Goal: Ask a question

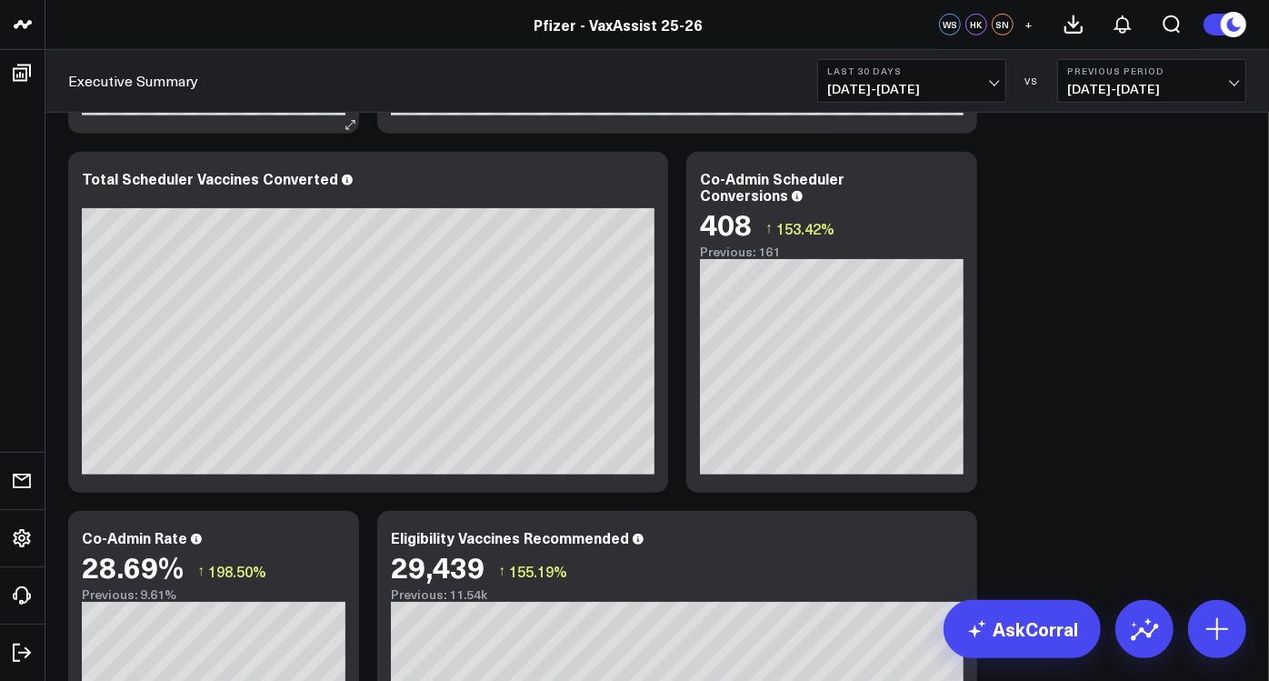
scroll to position [640, 0]
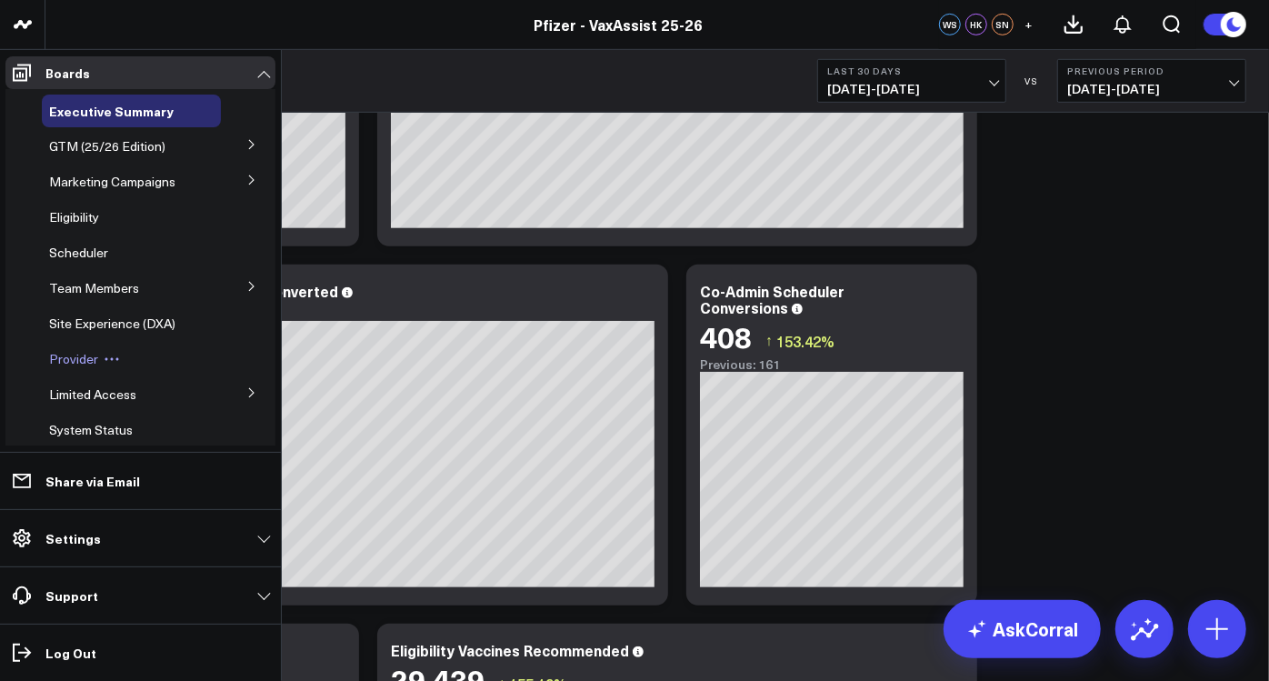
click at [69, 361] on span "Provider" at bounding box center [73, 358] width 49 height 17
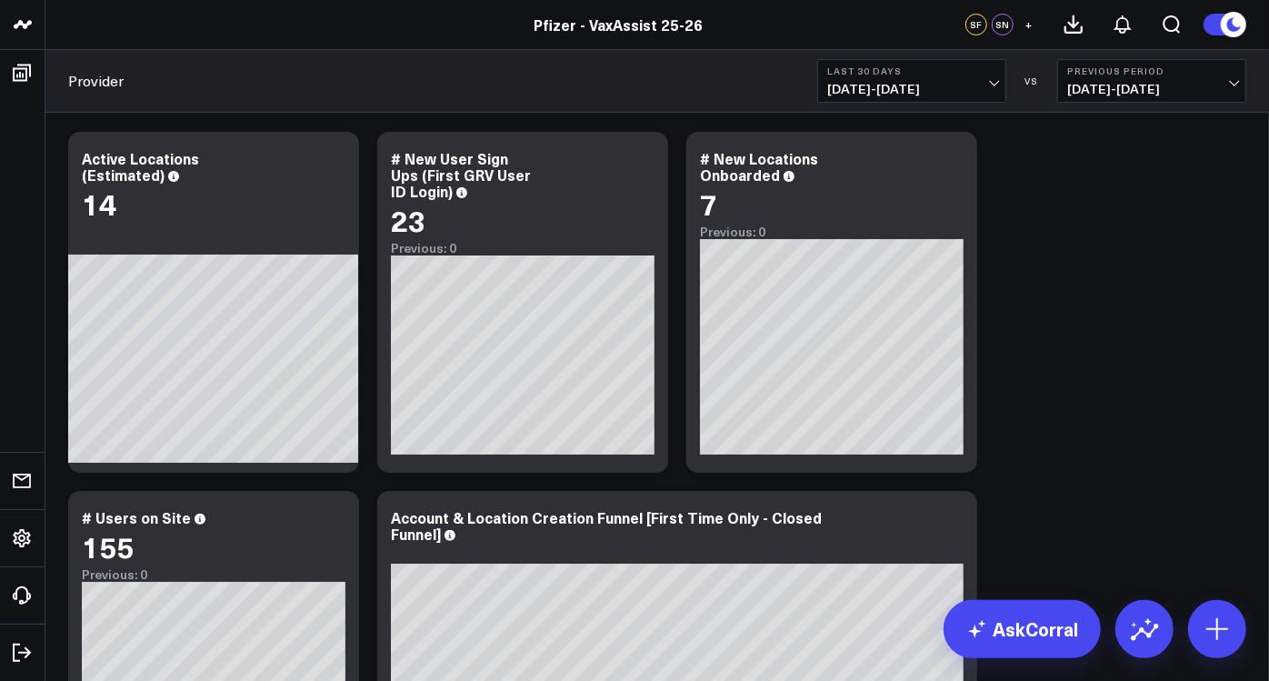
scroll to position [18, 0]
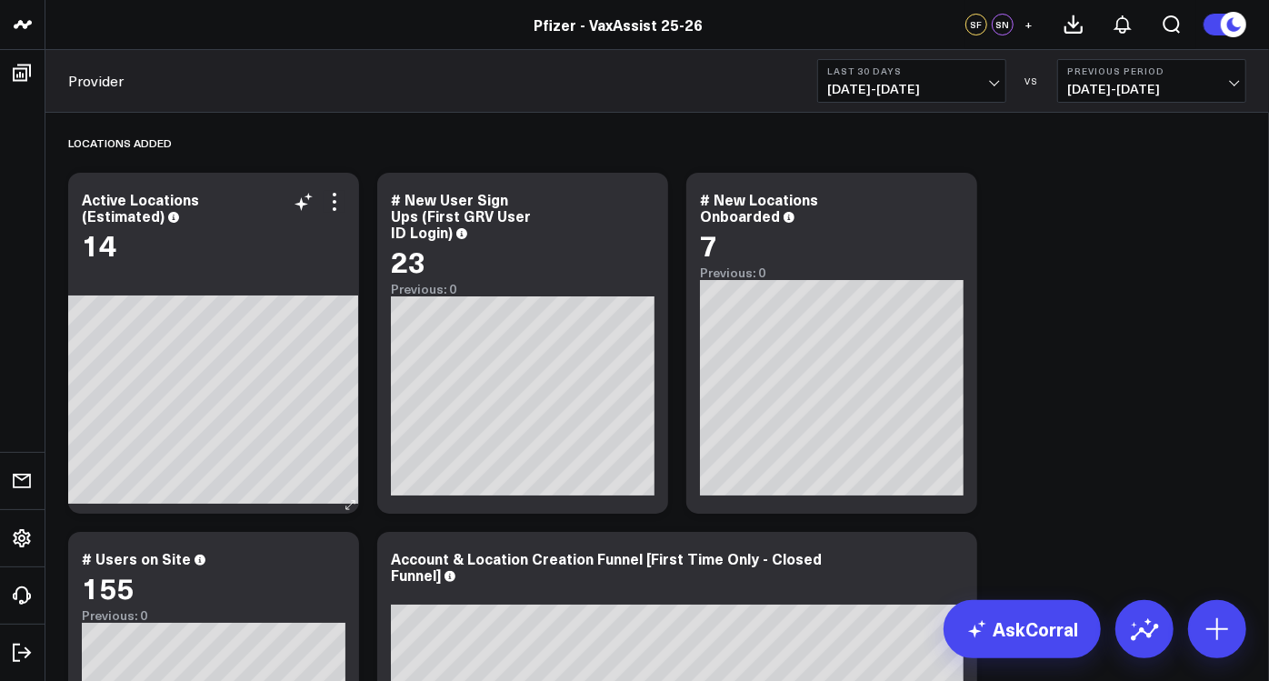
scroll to position [0, 0]
click at [332, 201] on icon at bounding box center [335, 202] width 22 height 22
click at [0, 0] on button "Comment" at bounding box center [0, 0] width 0 height 0
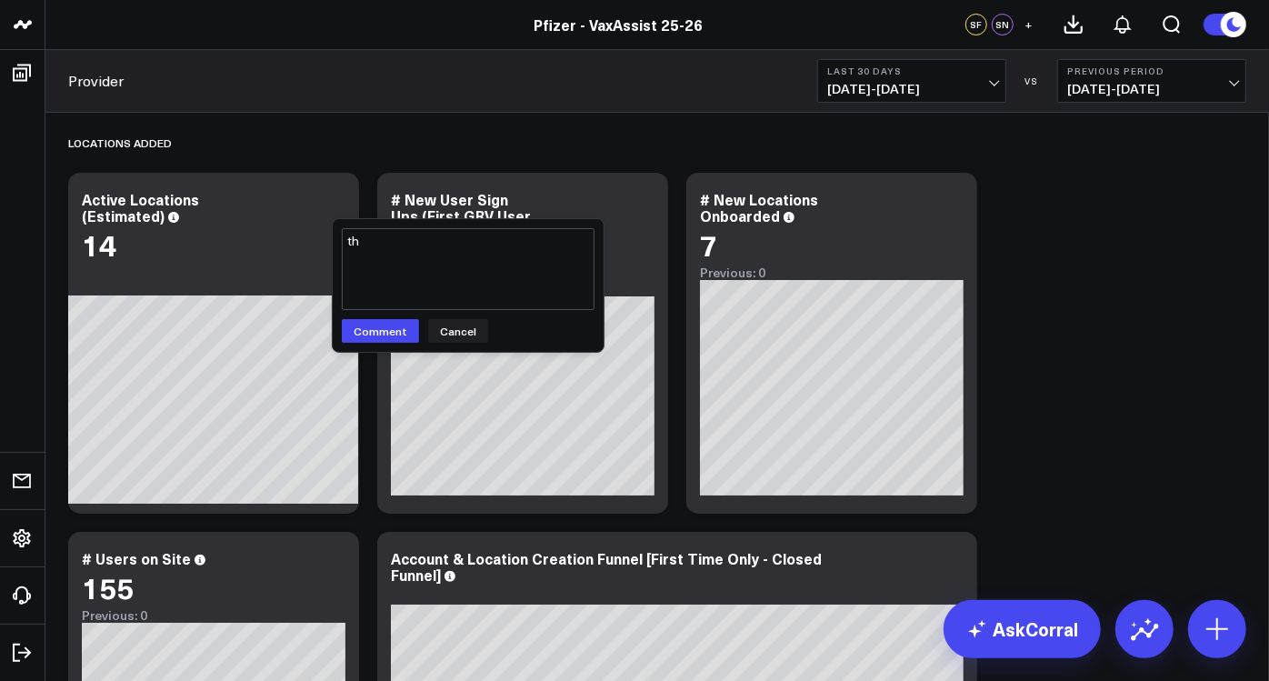
type textarea "t"
type textarea "how is the # of active locations higher than new locations oboarded? @Corral Su…"
click at [375, 337] on button "Comment" at bounding box center [380, 331] width 77 height 24
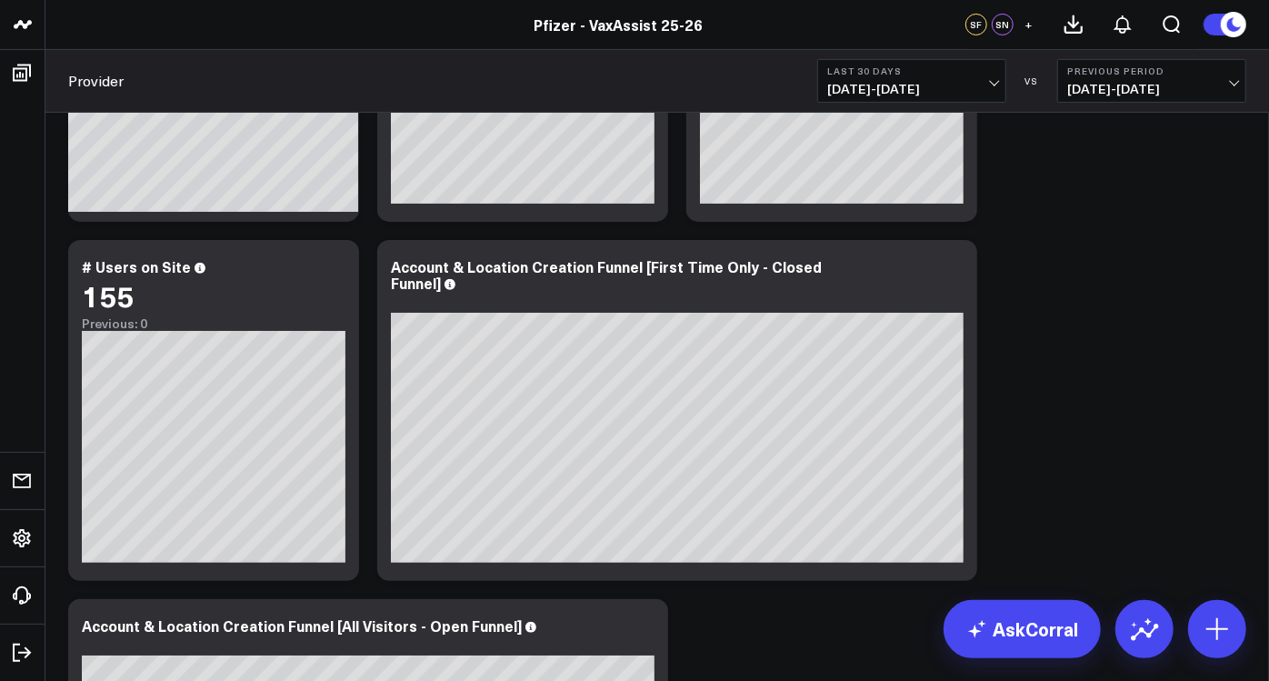
scroll to position [404, 0]
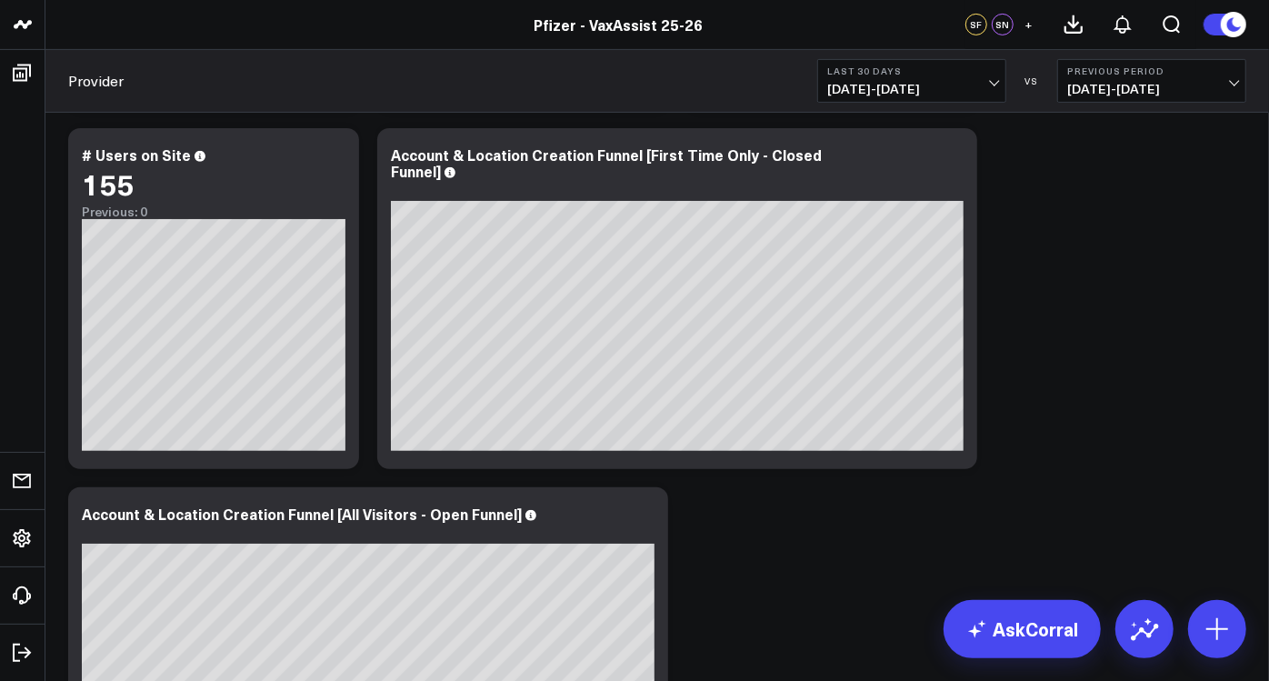
click at [1075, 309] on div "Locations Added Modify via AI Copy link to widget Ask support Remove Create lin…" at bounding box center [657, 452] width 1196 height 1487
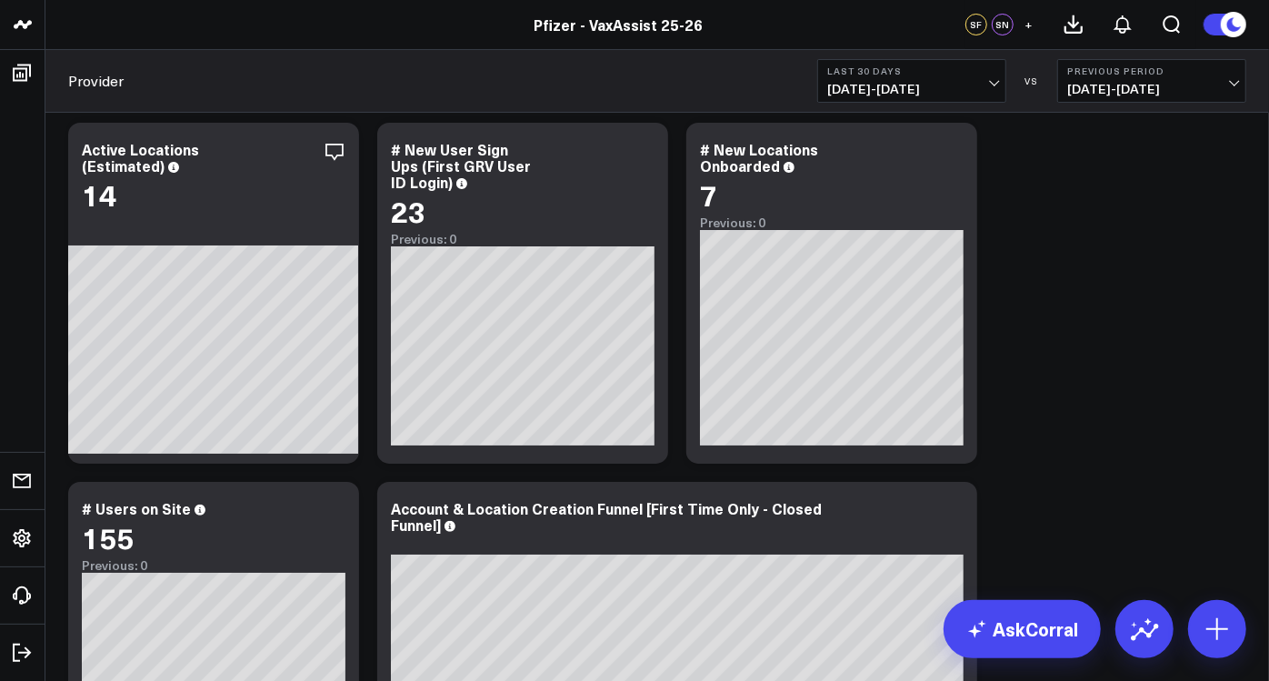
scroll to position [0, 0]
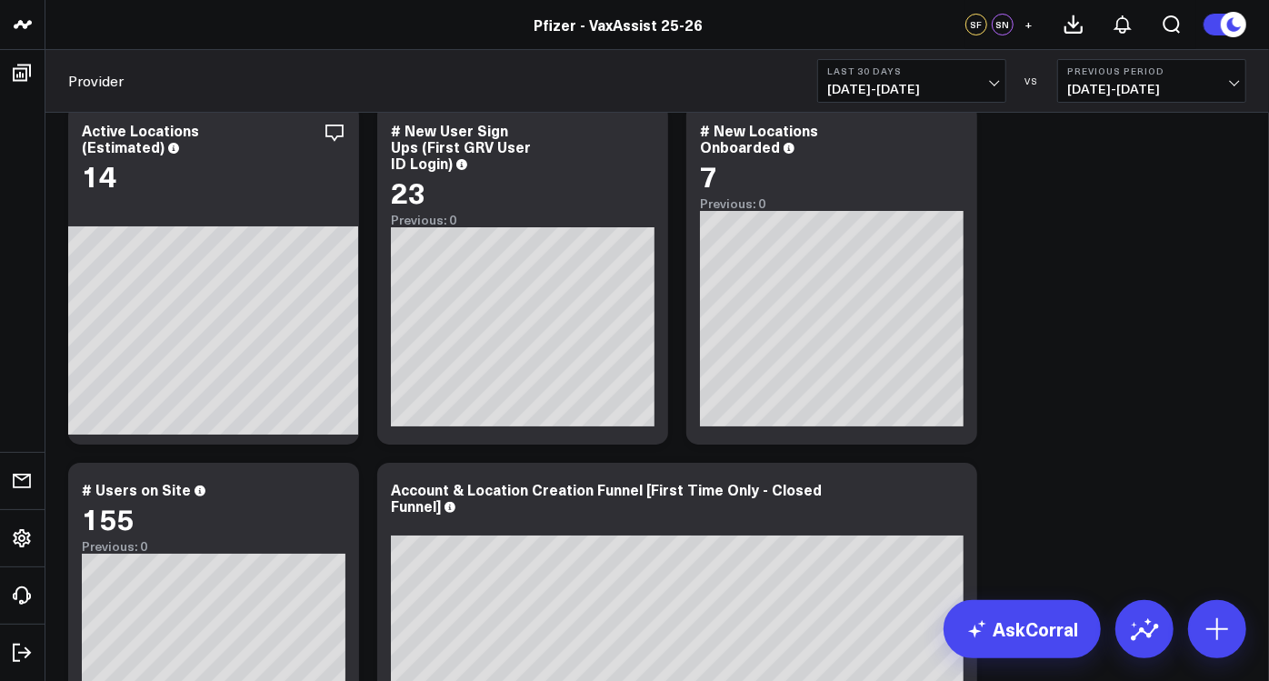
scroll to position [101, 0]
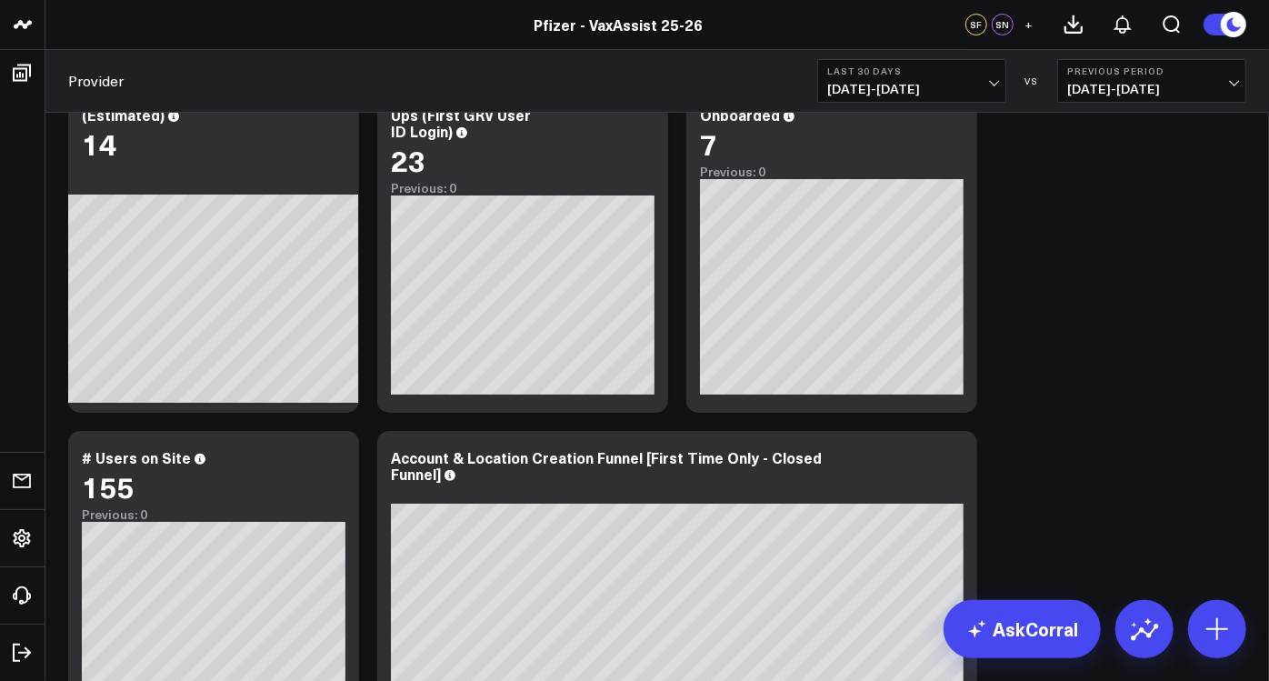
click at [1164, 85] on span "06/20/25 - 07/19/25" at bounding box center [1151, 89] width 169 height 15
click at [1125, 215] on link "No Comparison" at bounding box center [1151, 226] width 187 height 35
